Goal: Information Seeking & Learning: Compare options

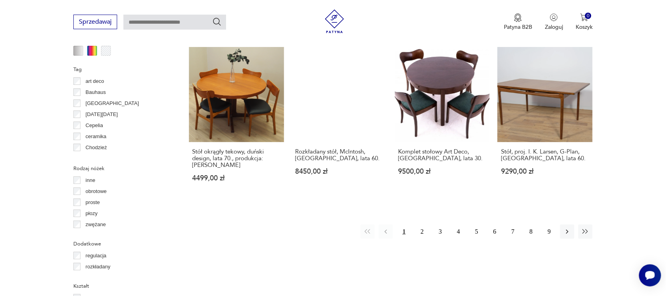
scroll to position [799, 0]
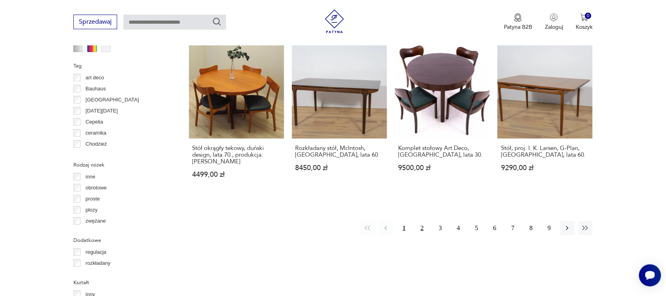
click at [421, 226] on button "2" at bounding box center [422, 228] width 14 height 14
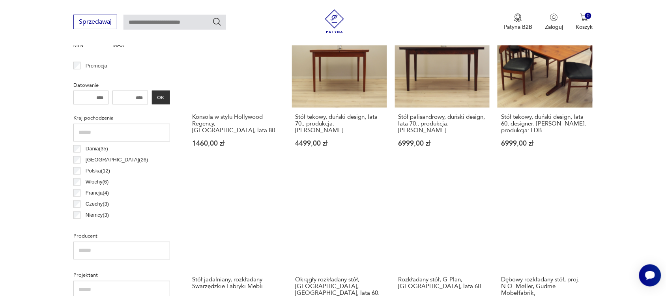
scroll to position [307, 0]
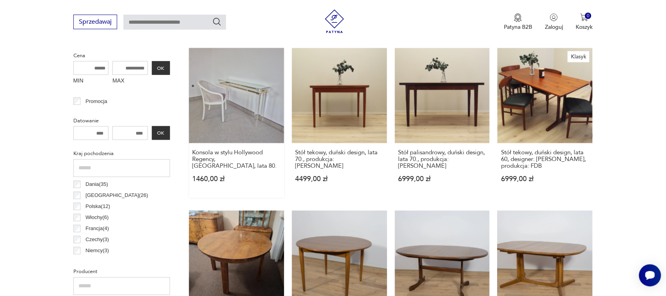
click at [231, 84] on link "Konsola w stylu Hollywood Regency, [GEOGRAPHIC_DATA], lata 80. 1460,00 zł" at bounding box center [236, 123] width 95 height 150
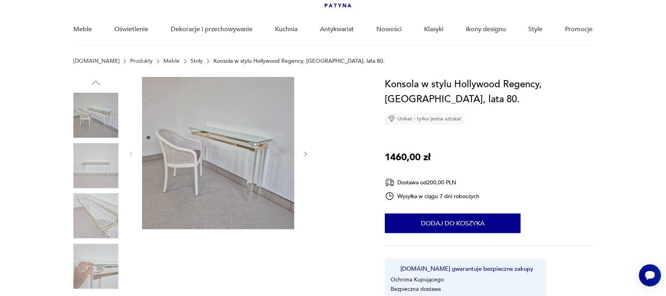
scroll to position [47, 0]
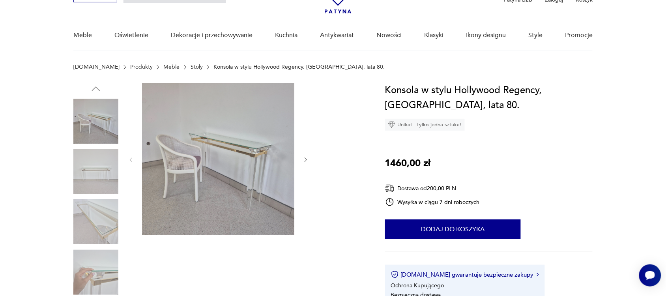
click at [109, 172] on img at bounding box center [95, 171] width 45 height 45
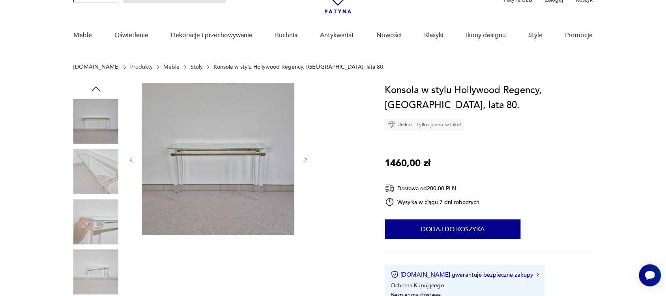
click at [103, 174] on img at bounding box center [95, 171] width 45 height 45
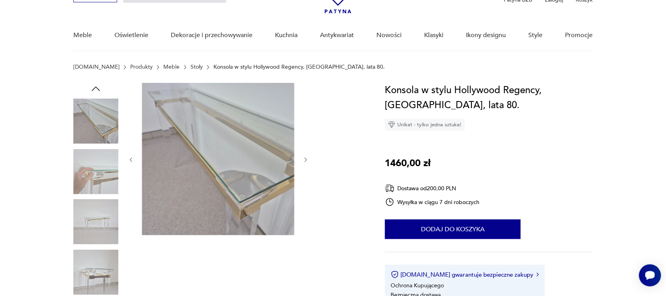
click at [97, 215] on img at bounding box center [95, 221] width 45 height 45
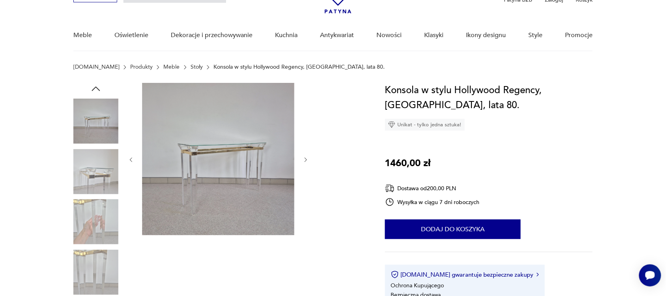
click at [95, 267] on img at bounding box center [95, 272] width 45 height 45
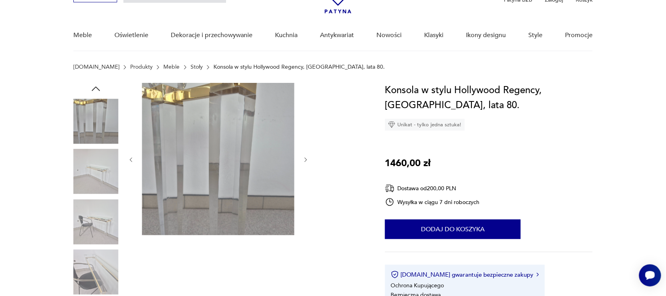
click at [106, 231] on img at bounding box center [95, 221] width 45 height 45
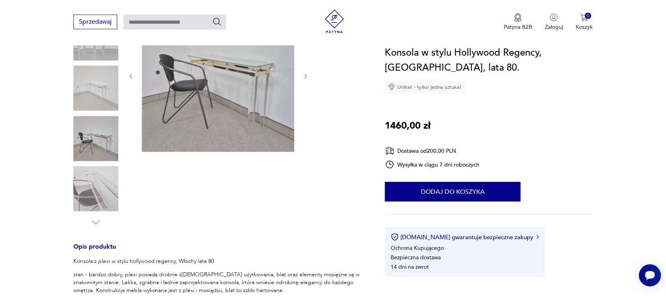
scroll to position [133, 0]
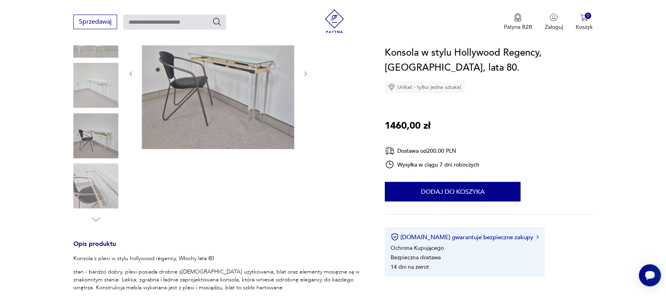
click at [99, 195] on img at bounding box center [95, 186] width 45 height 45
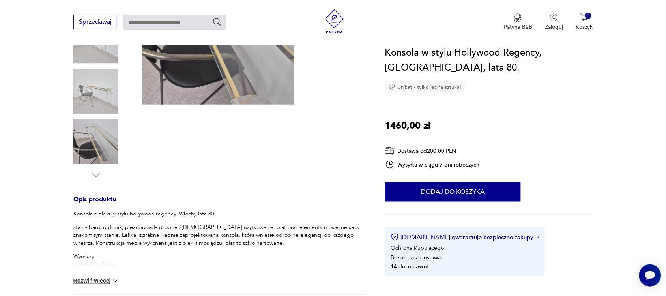
scroll to position [210, 0]
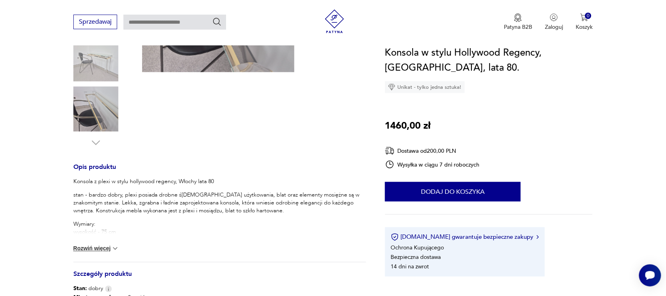
click at [99, 247] on button "Rozwiń więcej" at bounding box center [96, 249] width 46 height 8
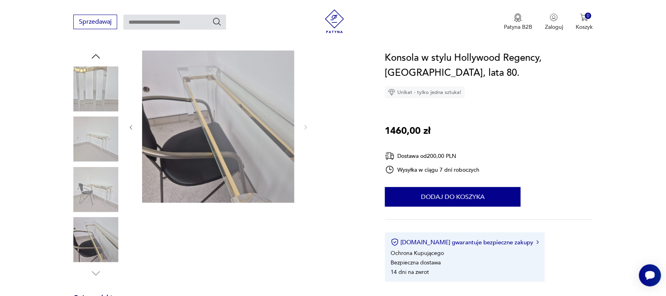
scroll to position [73, 0]
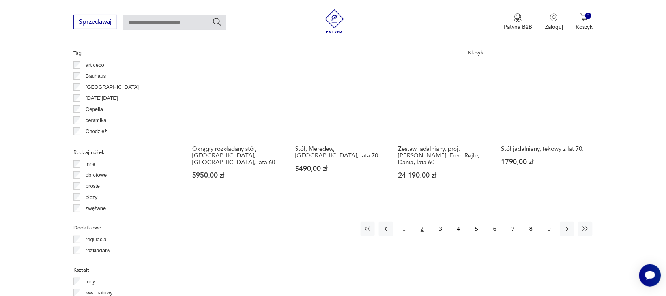
scroll to position [815, 0]
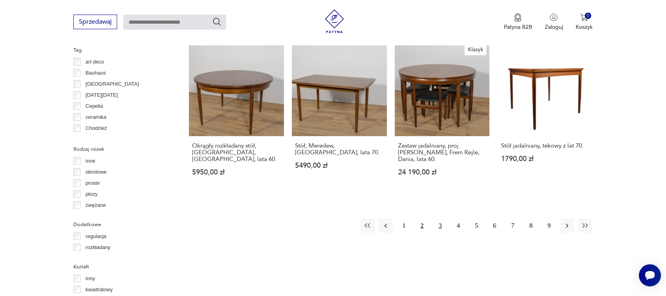
click at [442, 219] on button "3" at bounding box center [440, 226] width 14 height 14
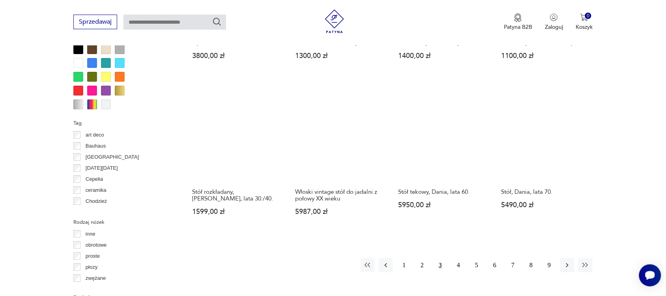
scroll to position [863, 0]
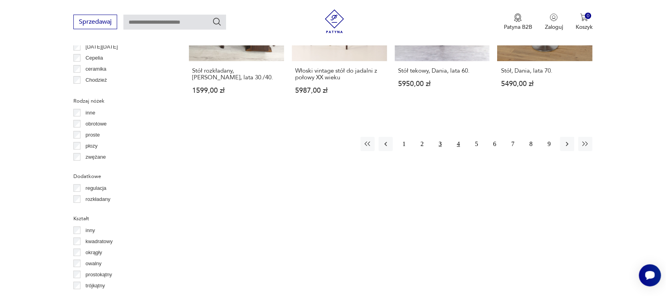
click at [458, 142] on button "4" at bounding box center [458, 144] width 14 height 14
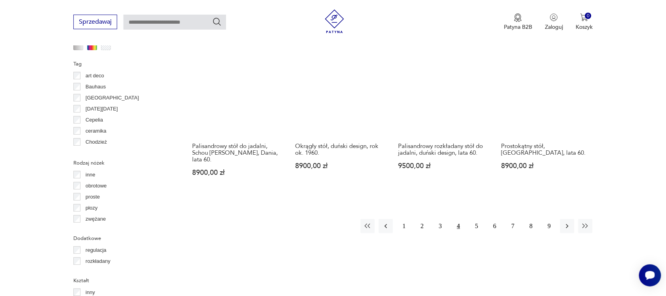
scroll to position [807, 0]
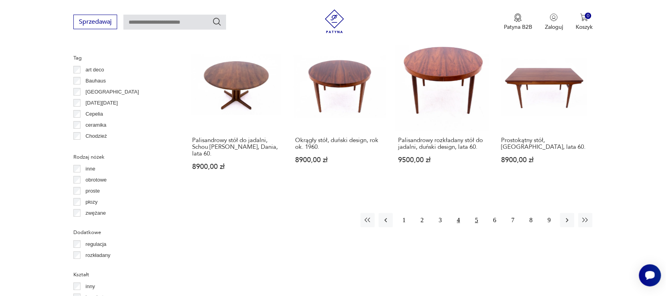
click at [477, 213] on button "5" at bounding box center [477, 220] width 14 height 14
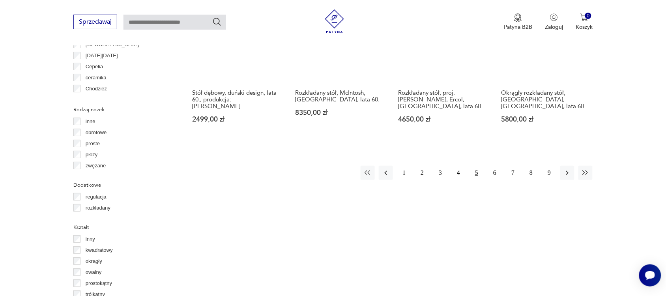
scroll to position [857, 0]
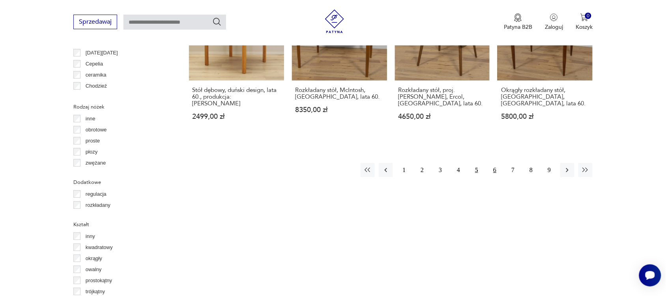
click at [494, 168] on button "6" at bounding box center [495, 170] width 14 height 14
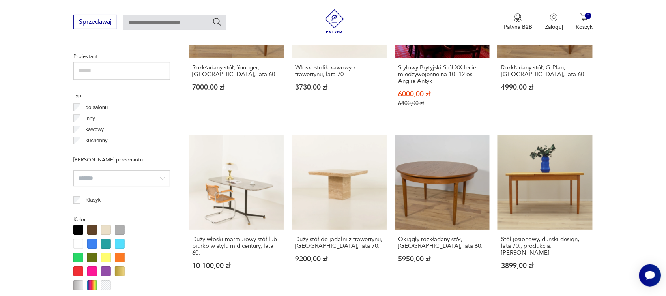
scroll to position [576, 0]
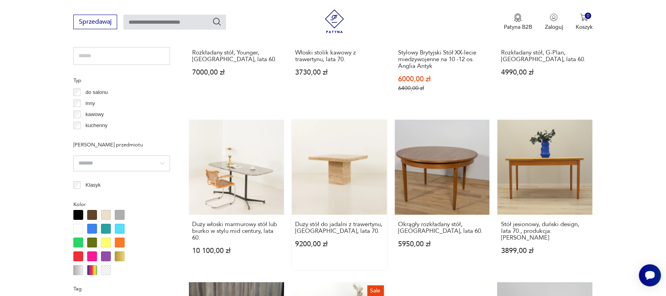
click at [336, 177] on link "Duży stół do jadalni z trawertynu, [GEOGRAPHIC_DATA], lata 70. 9200,00 zł" at bounding box center [339, 195] width 95 height 150
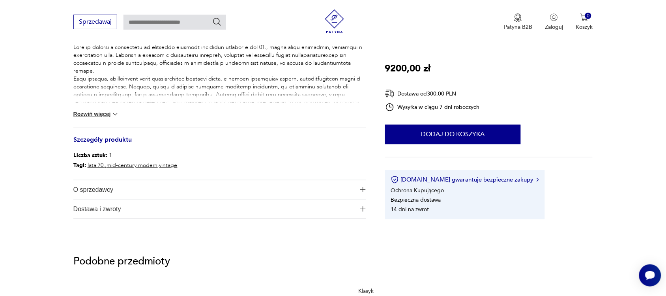
scroll to position [362, 0]
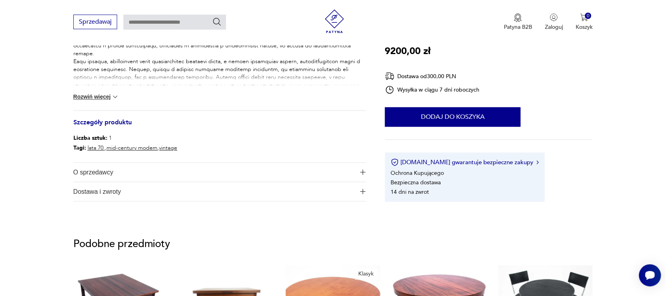
click at [95, 95] on button "Rozwiń więcej" at bounding box center [96, 97] width 46 height 8
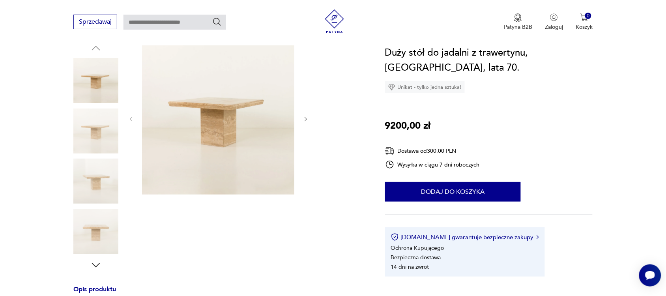
scroll to position [73, 0]
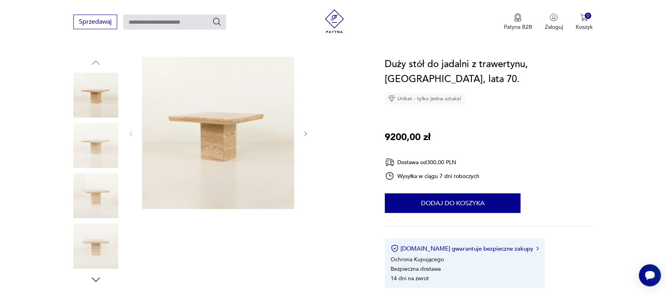
click at [95, 146] on img at bounding box center [95, 145] width 45 height 45
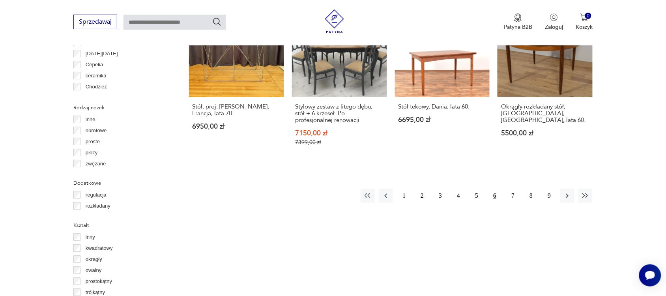
scroll to position [868, 0]
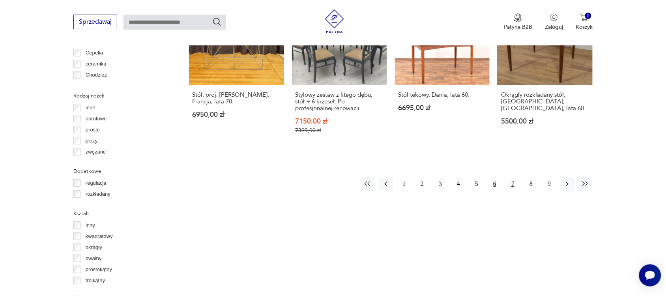
click at [513, 178] on button "7" at bounding box center [513, 184] width 14 height 14
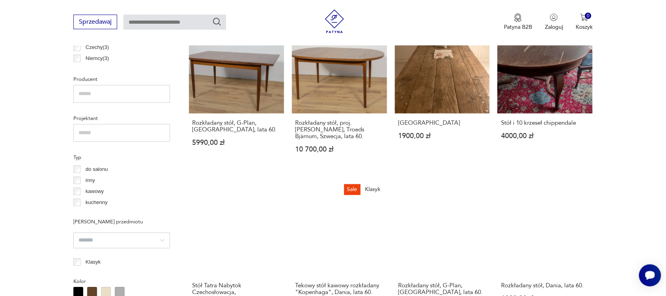
scroll to position [502, 0]
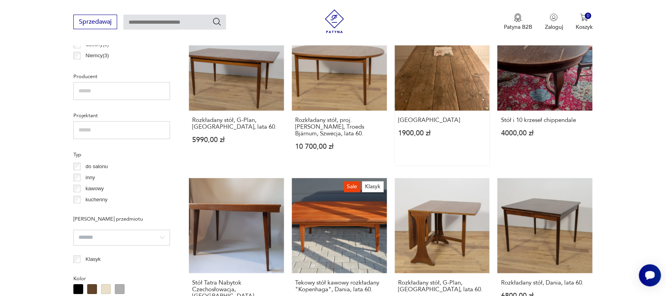
click at [454, 51] on link "Stary stół industrialny 1900,00 zł" at bounding box center [442, 90] width 95 height 150
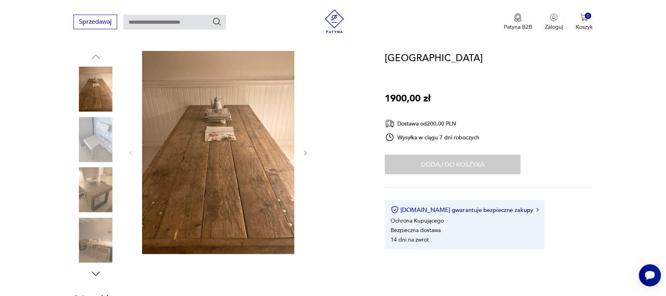
scroll to position [94, 0]
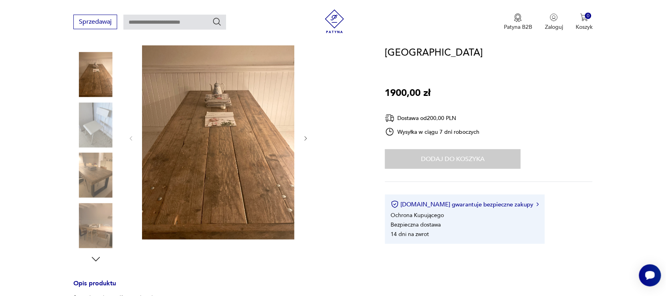
click at [105, 175] on img at bounding box center [95, 175] width 45 height 45
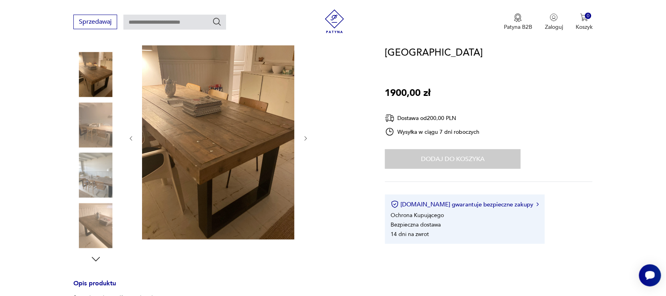
click at [94, 228] on img at bounding box center [95, 225] width 45 height 45
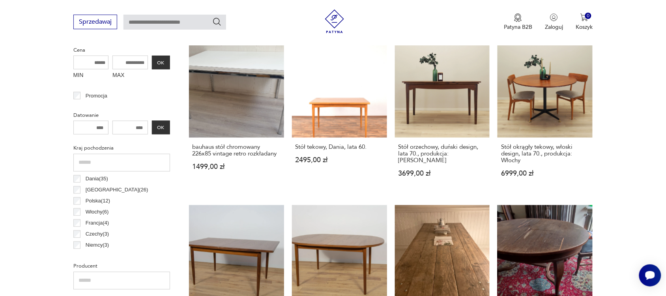
scroll to position [292, 0]
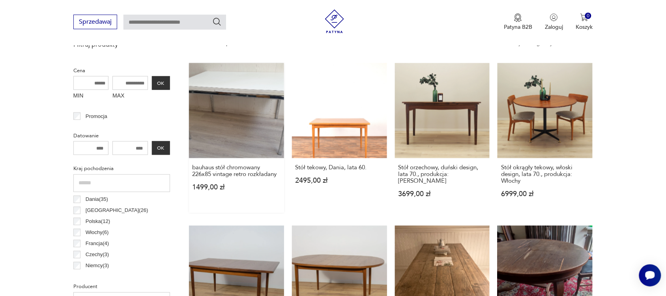
click at [234, 114] on link "bauhaus stół chromowany 226x85 vintage retro rozkładany 1499,00 zł" at bounding box center [236, 138] width 95 height 150
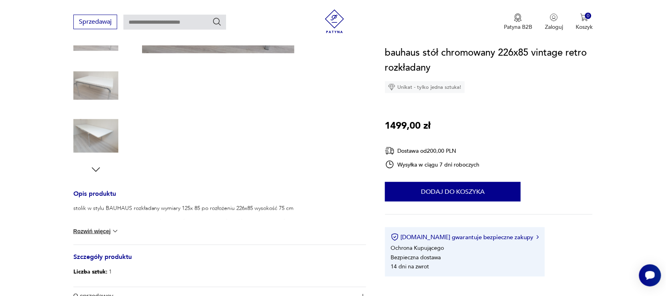
scroll to position [176, 0]
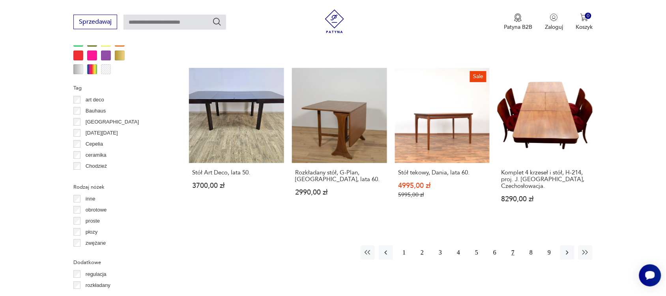
scroll to position [916, 0]
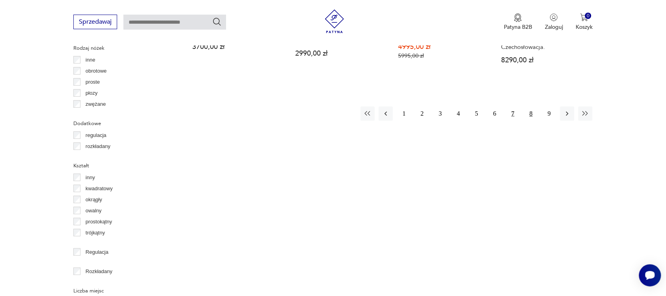
click at [532, 114] on button "8" at bounding box center [531, 114] width 14 height 14
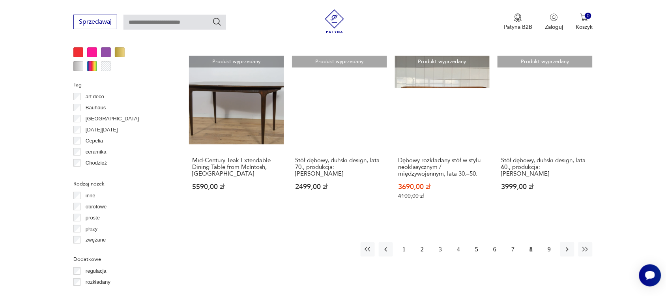
scroll to position [816, 0]
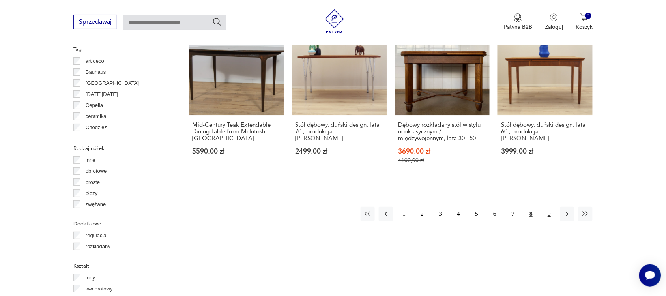
click at [549, 207] on button "9" at bounding box center [549, 214] width 14 height 14
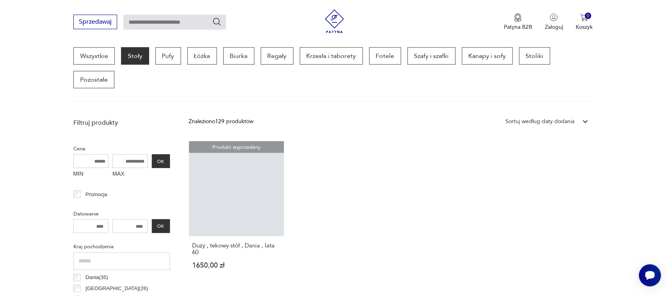
scroll to position [210, 0]
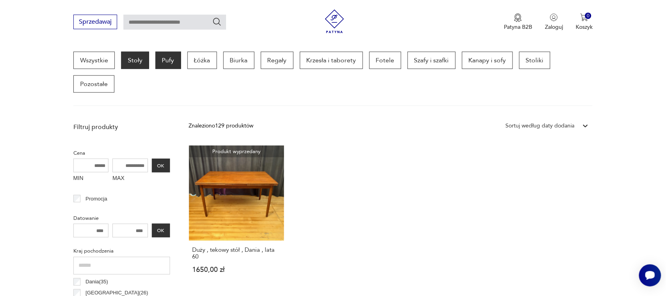
click at [168, 66] on p "Pufy" at bounding box center [168, 60] width 26 height 17
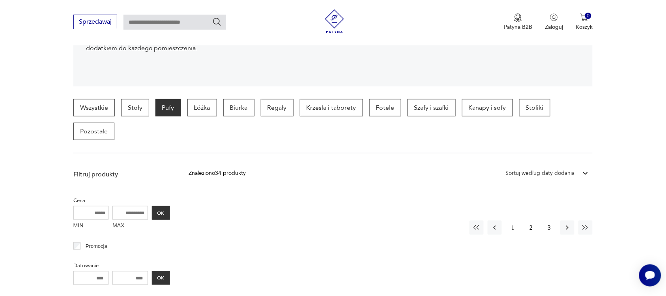
scroll to position [132, 0]
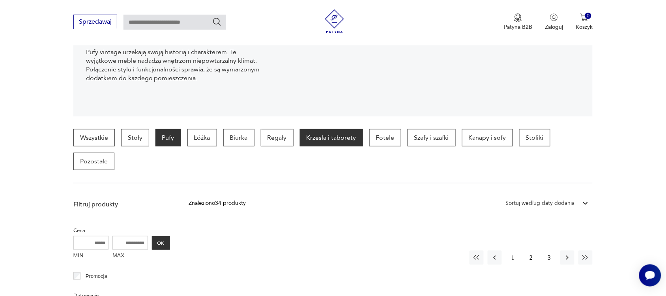
click at [339, 140] on p "Krzesła i taborety" at bounding box center [331, 137] width 63 height 17
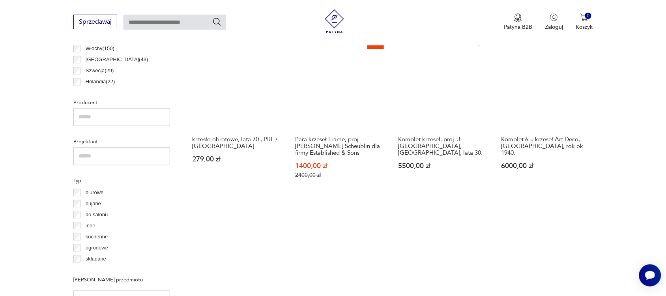
scroll to position [204, 0]
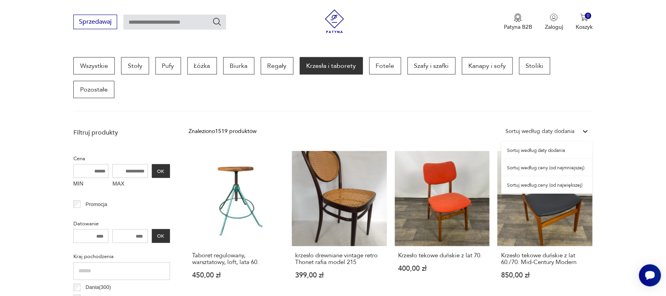
click at [583, 131] on icon at bounding box center [586, 131] width 8 height 8
click at [547, 168] on div "Sortuj według ceny (od najmniejszej)" at bounding box center [546, 167] width 91 height 17
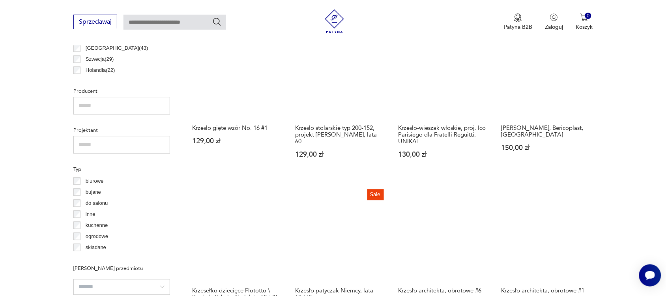
scroll to position [377, 0]
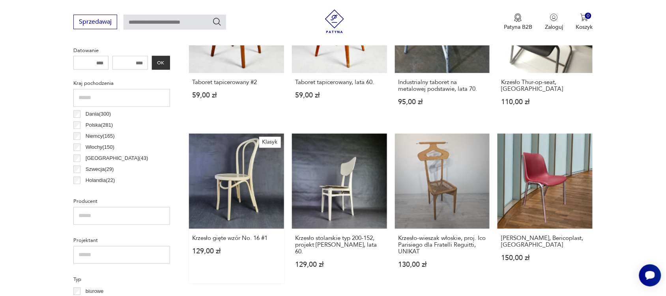
click at [243, 174] on link "Klasyk Krzesło gięte wzór No. 16 #1 129,00 zł" at bounding box center [236, 209] width 95 height 150
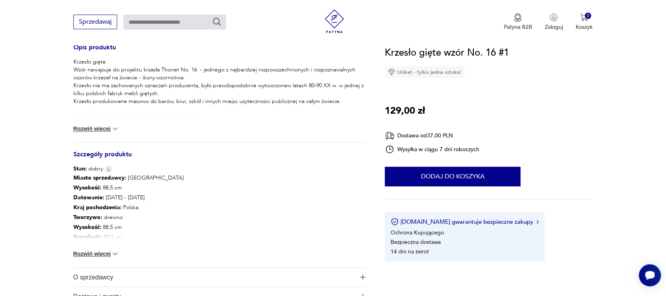
scroll to position [336, 0]
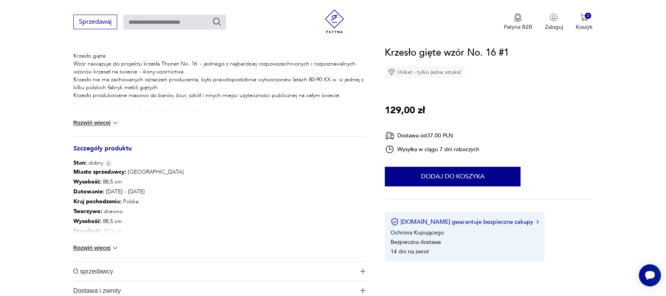
drag, startPoint x: 663, startPoint y: 73, endPoint x: 667, endPoint y: 59, distance: 14.7
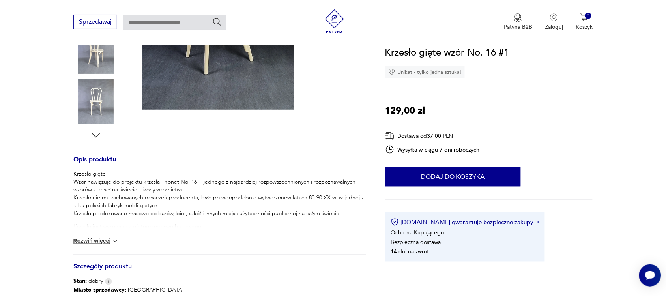
scroll to position [109, 0]
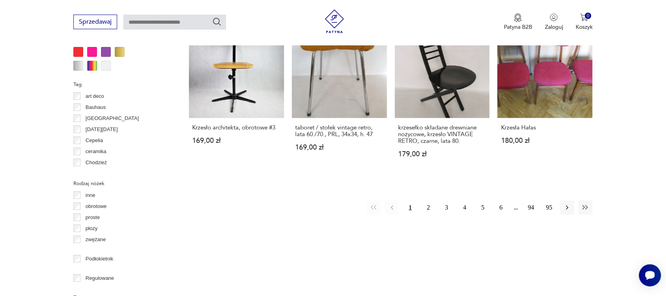
scroll to position [879, 0]
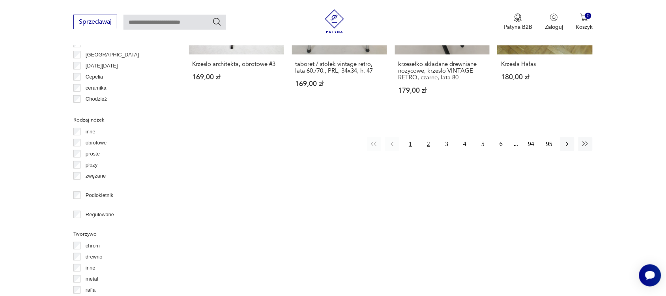
click at [430, 143] on button "2" at bounding box center [428, 144] width 14 height 14
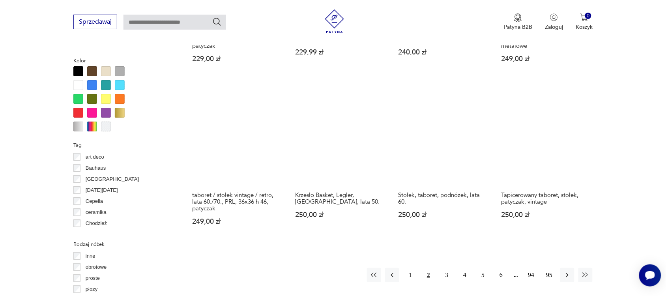
scroll to position [775, 0]
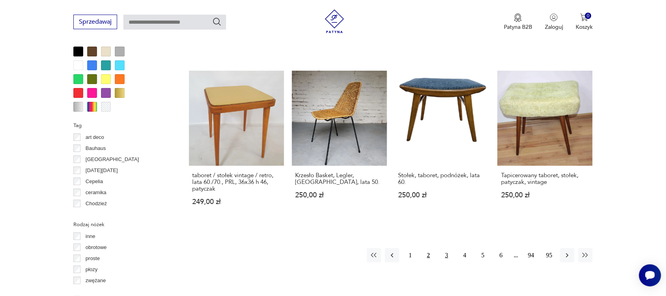
click at [445, 254] on button "3" at bounding box center [447, 255] width 14 height 14
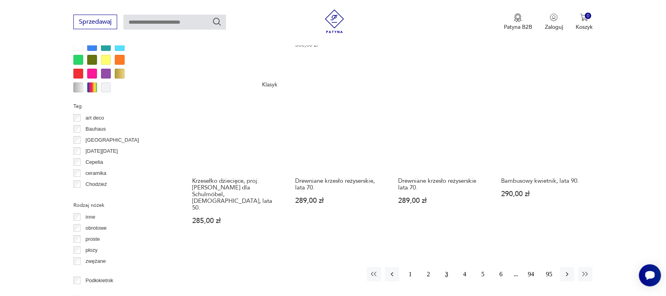
scroll to position [803, 0]
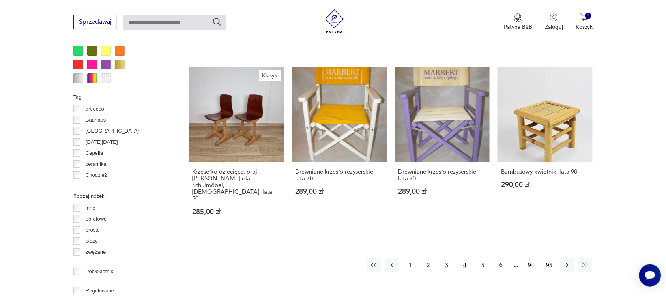
click at [466, 258] on button "4" at bounding box center [465, 265] width 14 height 14
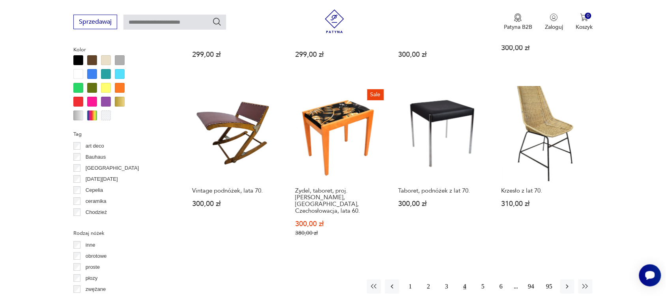
scroll to position [727, 0]
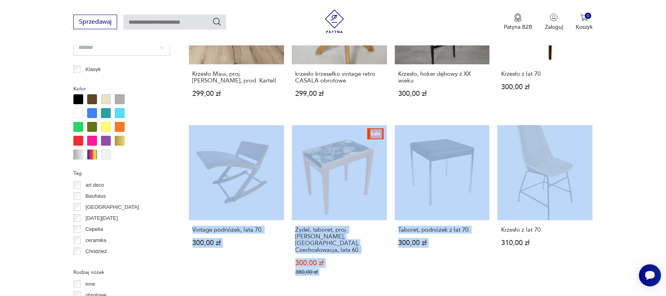
drag, startPoint x: 663, startPoint y: 122, endPoint x: 661, endPoint y: 96, distance: 25.7
click at [661, 96] on section "Filtruj produkty Cena MIN MAX OK Promocja Datowanie OK Kraj pochodzenia Dania (…" at bounding box center [333, 115] width 666 height 1028
click at [627, 95] on section "Filtruj produkty Cena MIN MAX OK Promocja Datowanie OK Kraj pochodzenia Dania (…" at bounding box center [333, 115] width 666 height 1028
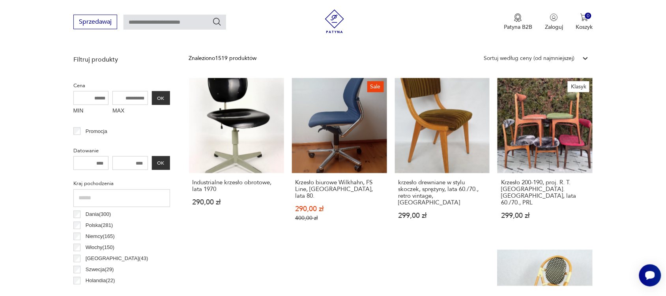
scroll to position [271, 0]
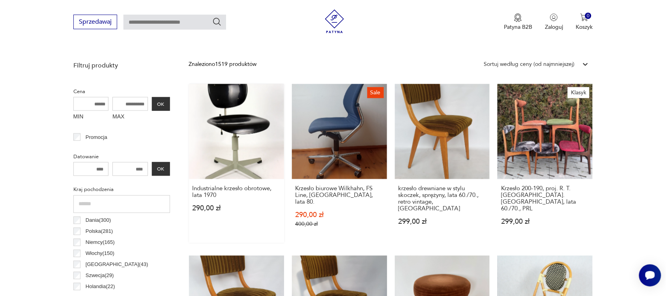
click at [247, 129] on link "Industrialne krzesło obrotowe, lata 1970 290,00 zł" at bounding box center [236, 163] width 95 height 159
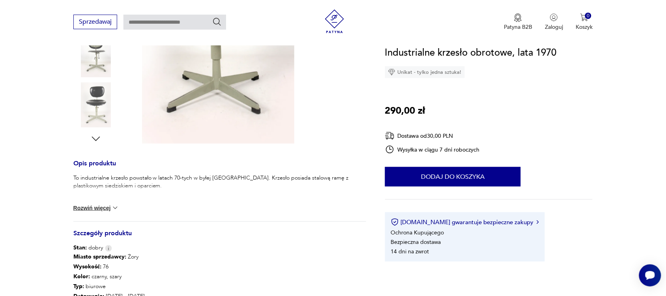
scroll to position [32, 0]
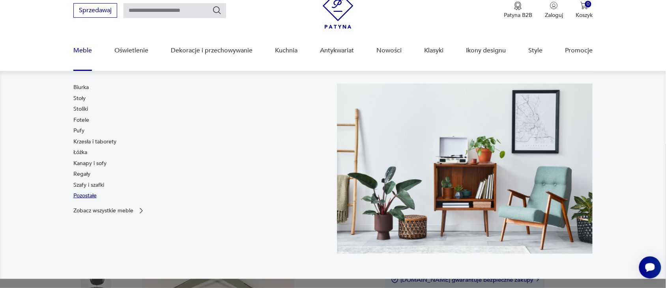
click at [84, 194] on link "Pozostałe" at bounding box center [84, 196] width 23 height 8
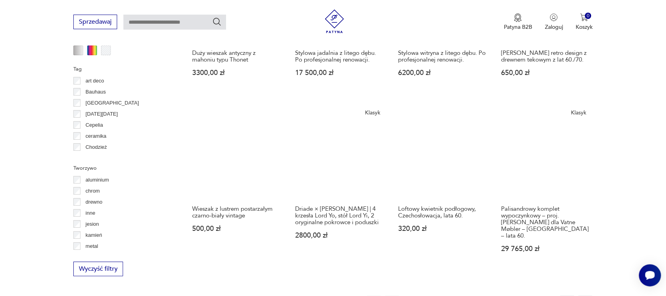
scroll to position [736, 0]
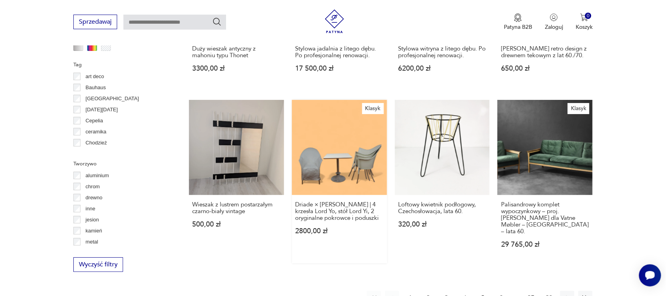
click at [371, 146] on link "Klasyk Driade × [PERSON_NAME] | 4 krzesła Lord Yo, stół Lord Yi, 2 oryginalne p…" at bounding box center [339, 181] width 95 height 163
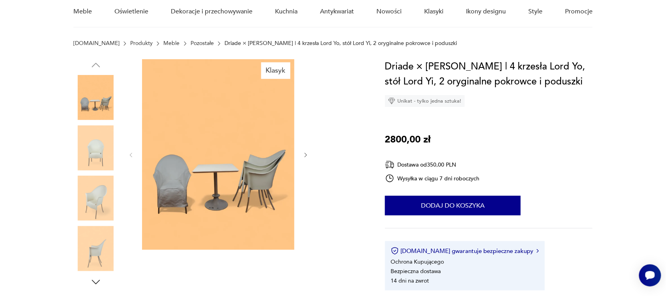
scroll to position [74, 0]
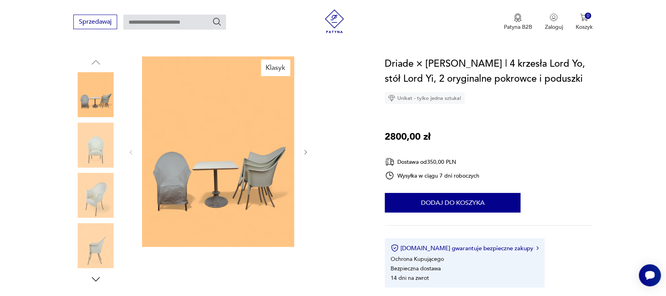
click at [103, 151] on img at bounding box center [95, 145] width 45 height 45
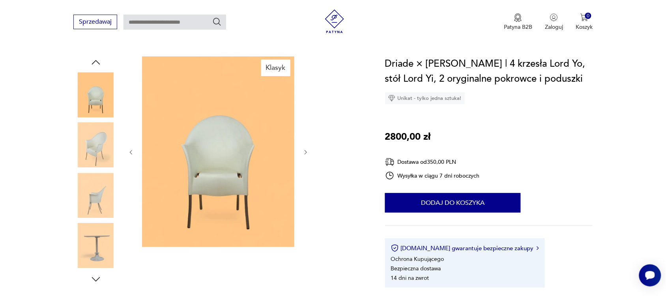
click at [93, 194] on img at bounding box center [95, 195] width 45 height 45
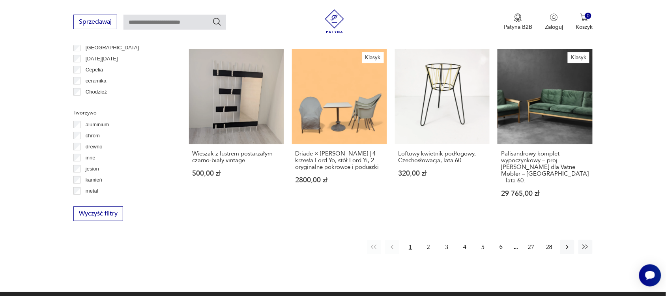
scroll to position [803, 0]
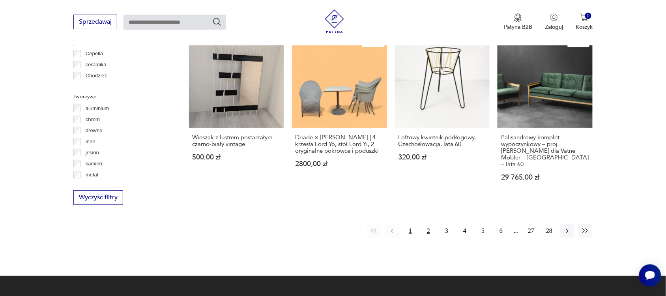
click at [428, 225] on button "2" at bounding box center [428, 231] width 14 height 14
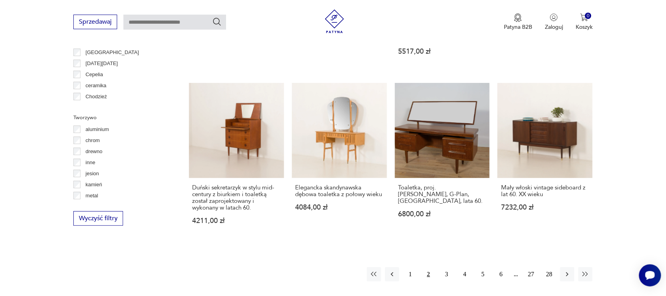
scroll to position [794, 0]
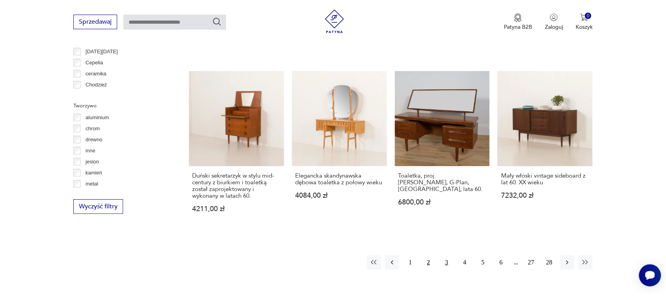
click at [449, 255] on button "3" at bounding box center [447, 262] width 14 height 14
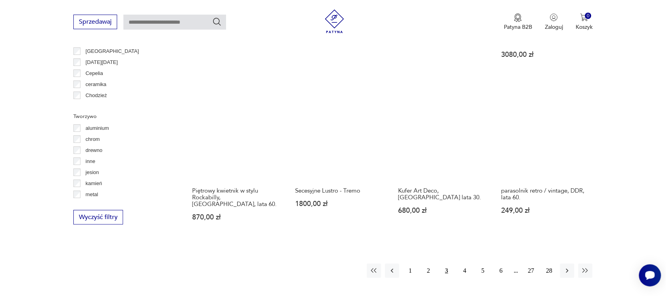
scroll to position [788, 0]
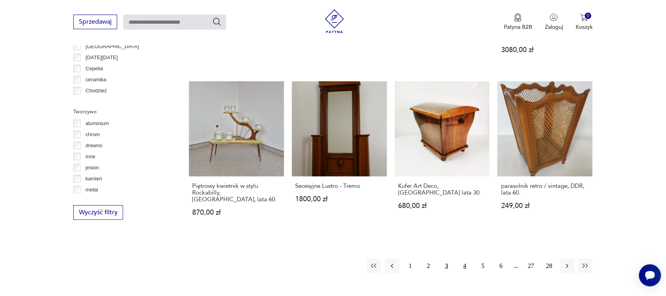
click at [466, 259] on button "4" at bounding box center [465, 266] width 14 height 14
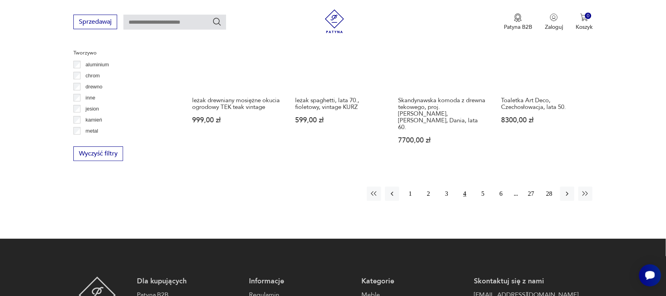
scroll to position [831, 0]
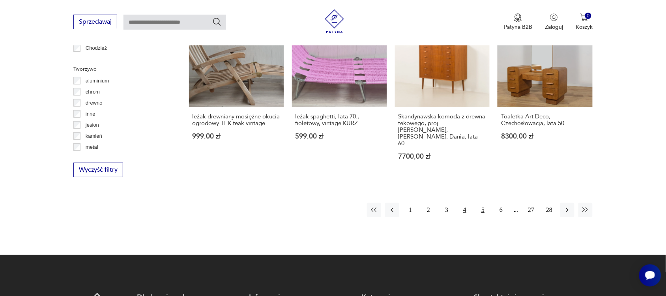
drag, startPoint x: 657, startPoint y: 199, endPoint x: 482, endPoint y: 200, distance: 174.8
click at [482, 203] on button "5" at bounding box center [483, 210] width 14 height 14
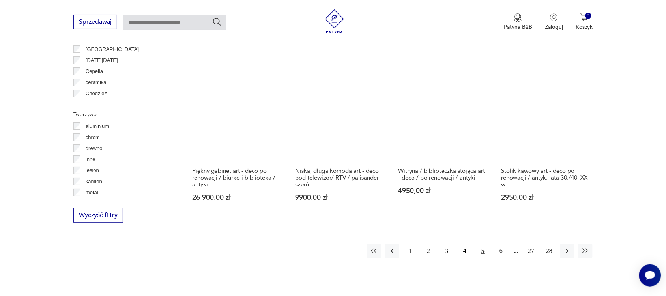
scroll to position [797, 0]
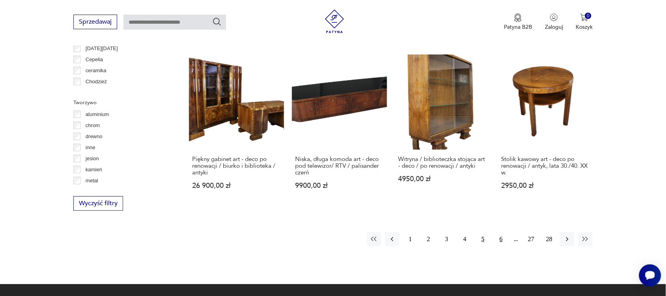
click at [502, 232] on button "6" at bounding box center [501, 239] width 14 height 14
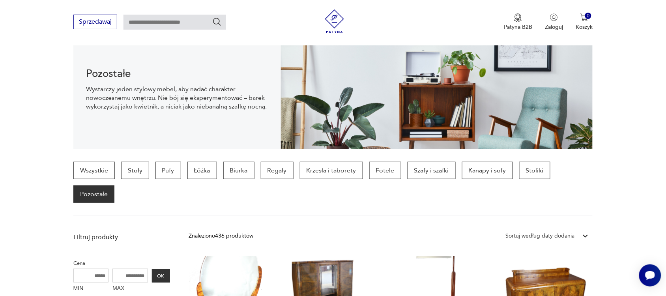
scroll to position [121, 0]
